Goal: Check status: Check status

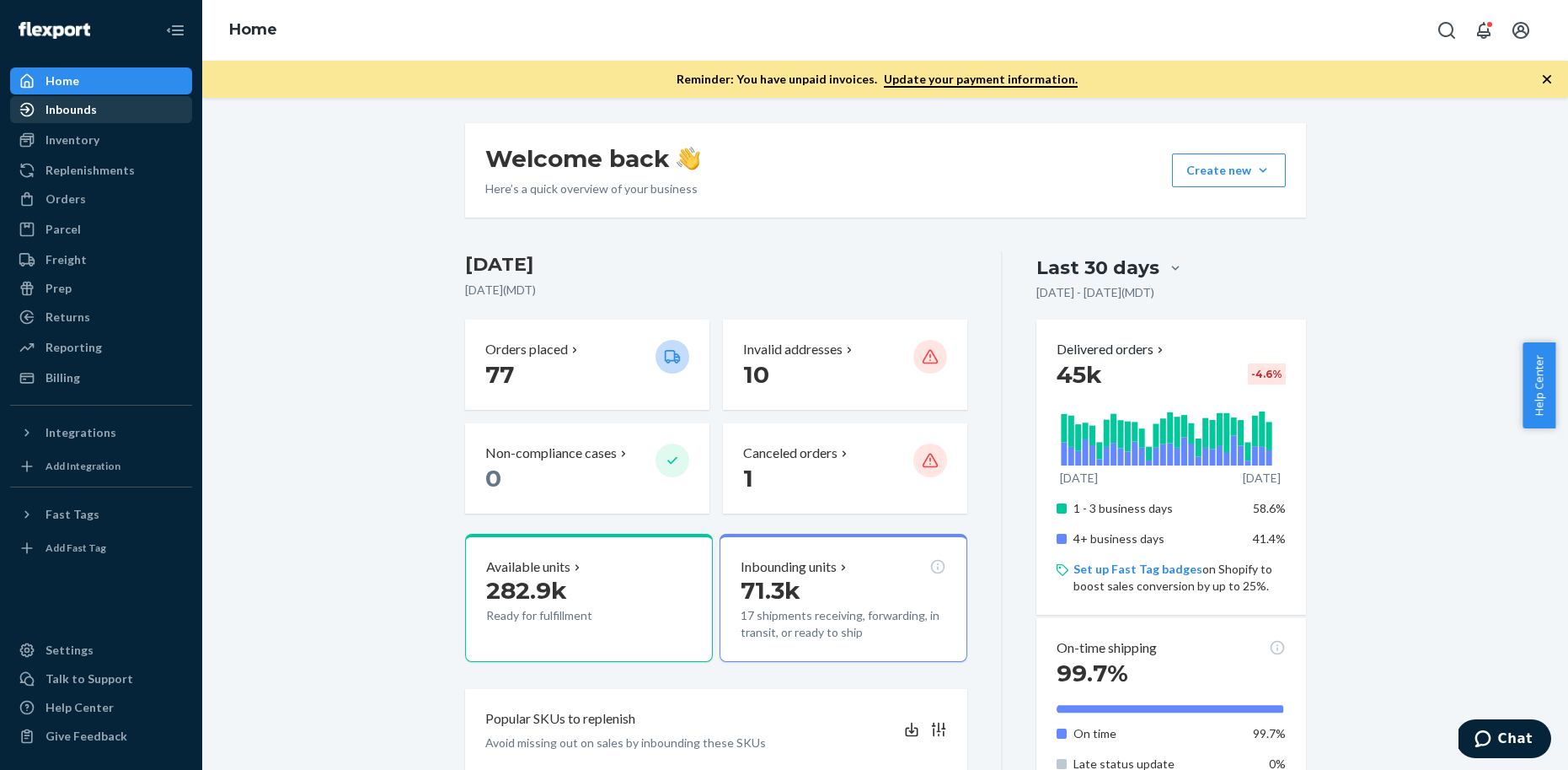
click at [105, 116] on div "Inbounds" at bounding box center [101, 109] width 179 height 23
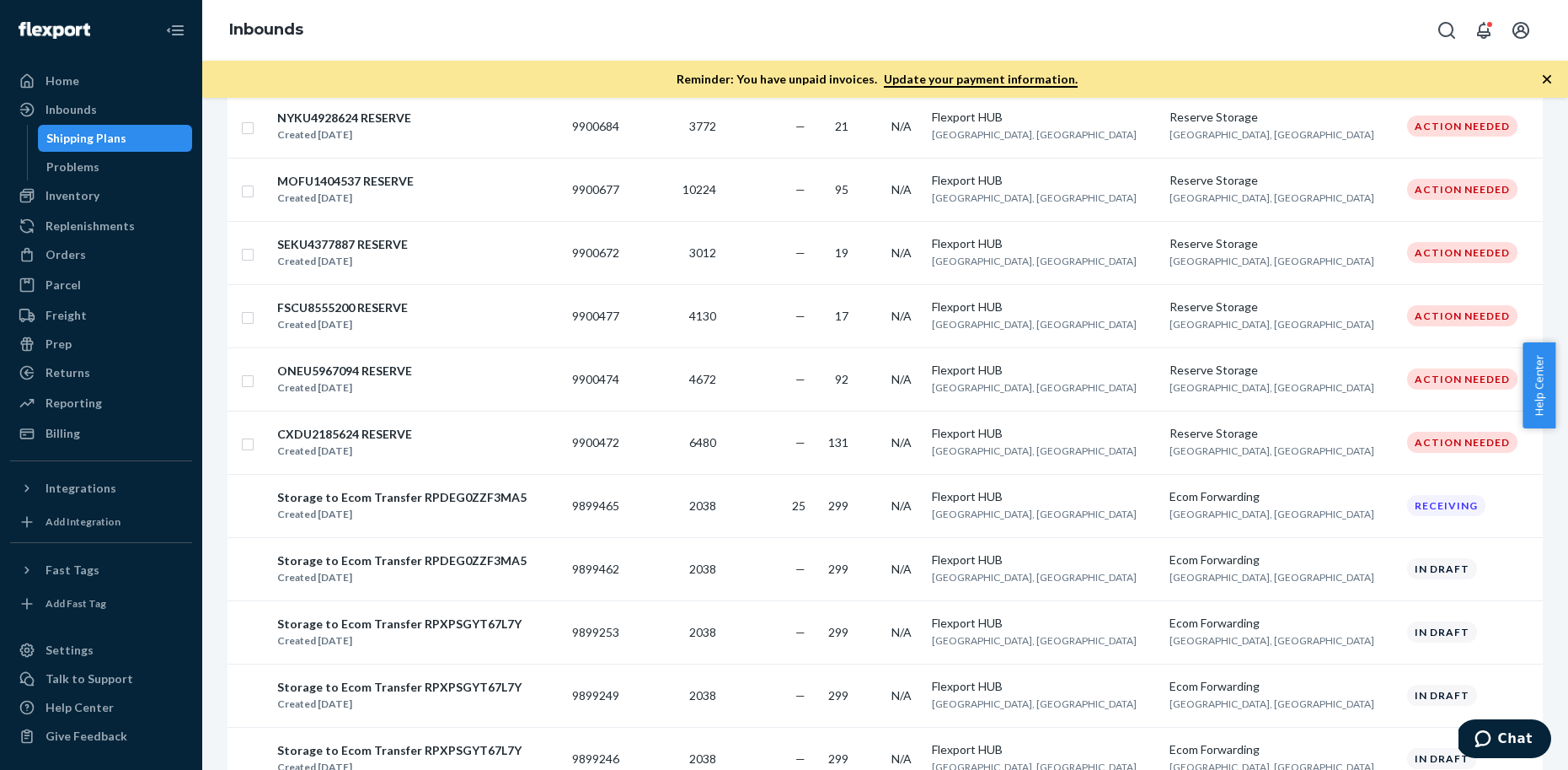
scroll to position [570, 0]
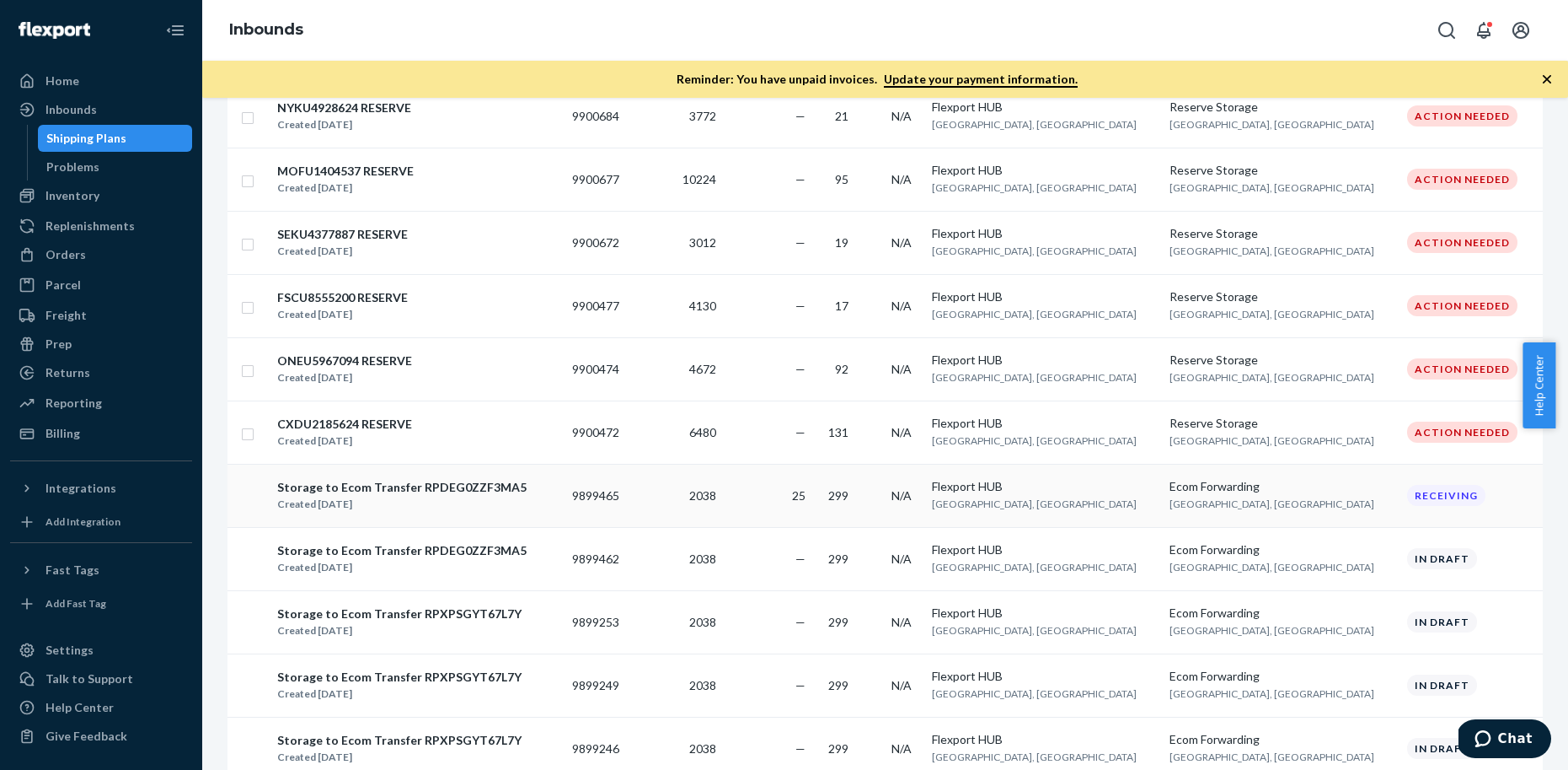
click at [813, 510] on td "25" at bounding box center [768, 495] width 89 height 64
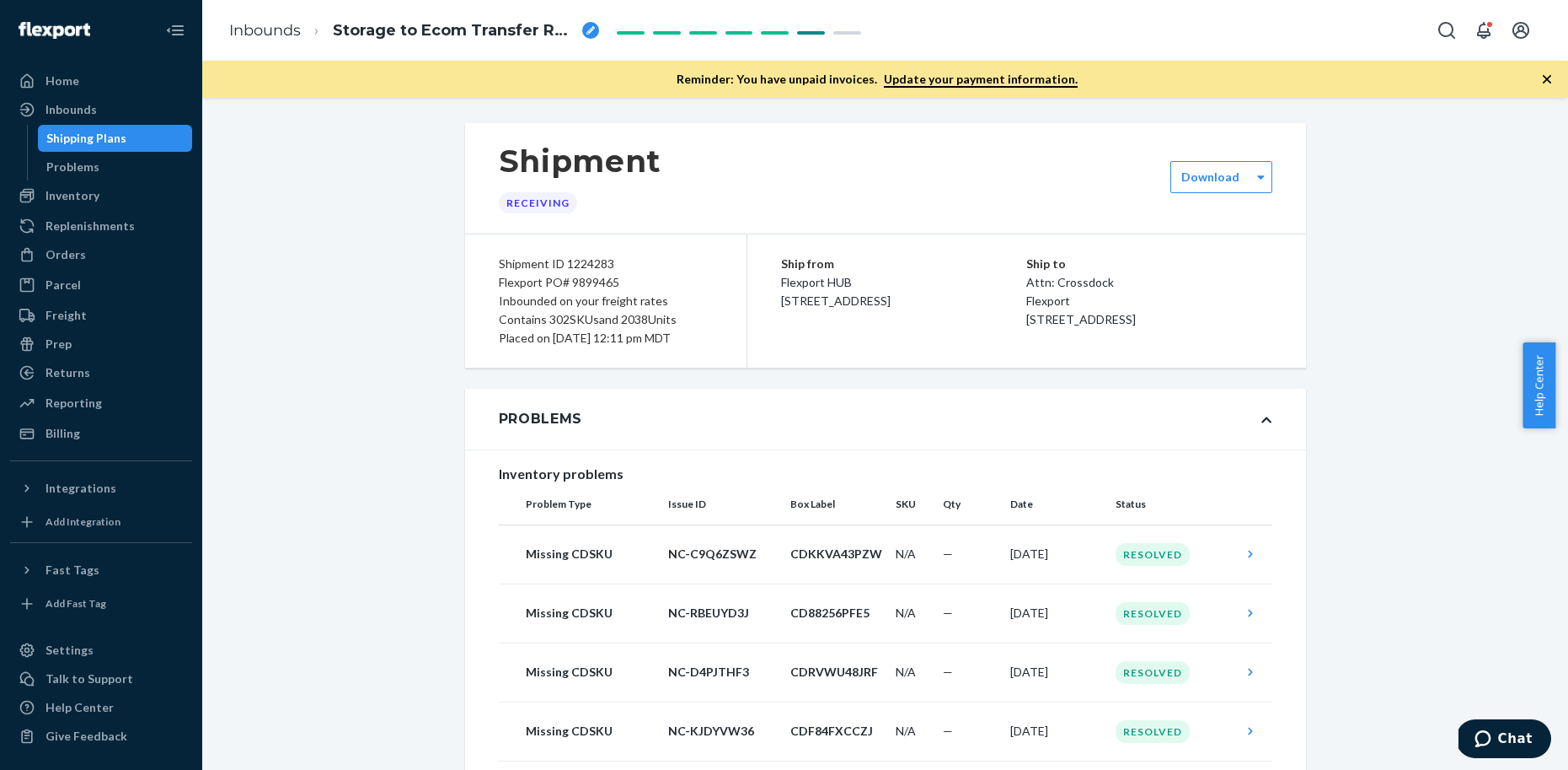
click at [580, 284] on div "Flexport PO# 9899465" at bounding box center [606, 283] width 214 height 19
copy div "9899465"
click at [101, 83] on div "Home" at bounding box center [101, 80] width 179 height 23
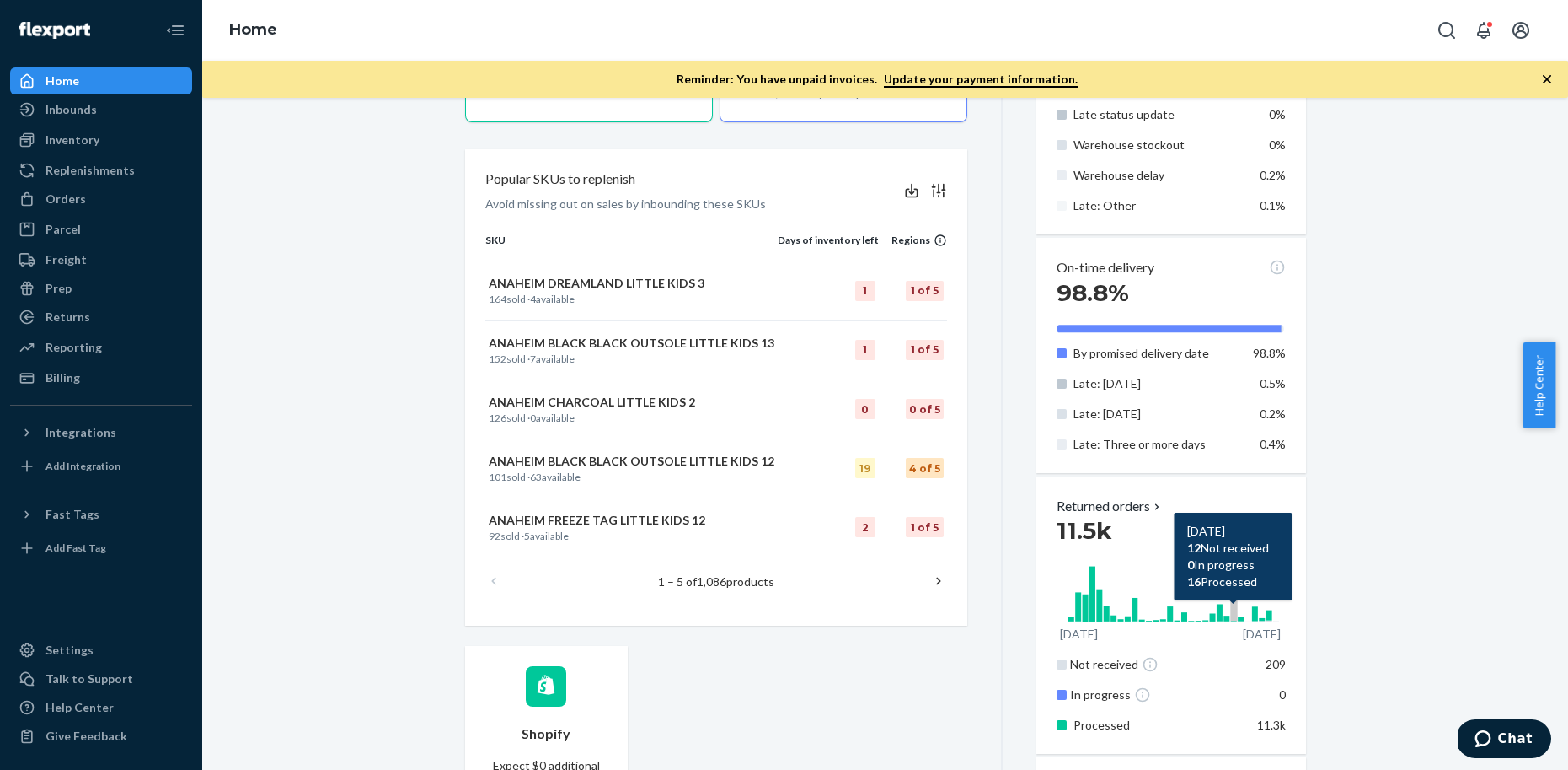
scroll to position [648, 0]
